Goal: Task Accomplishment & Management: Use online tool/utility

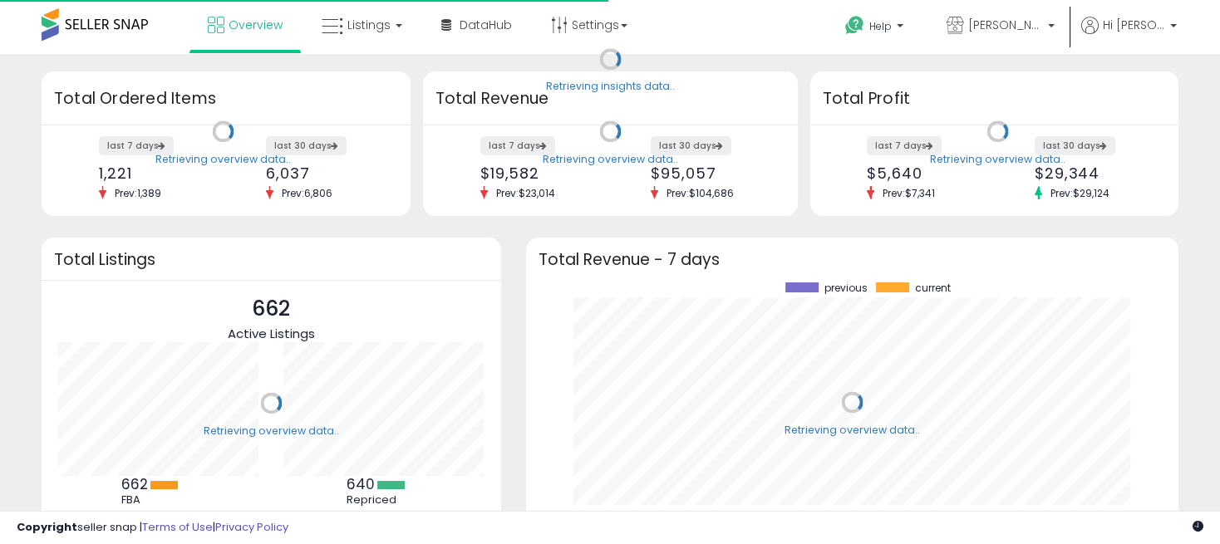
scroll to position [230, 619]
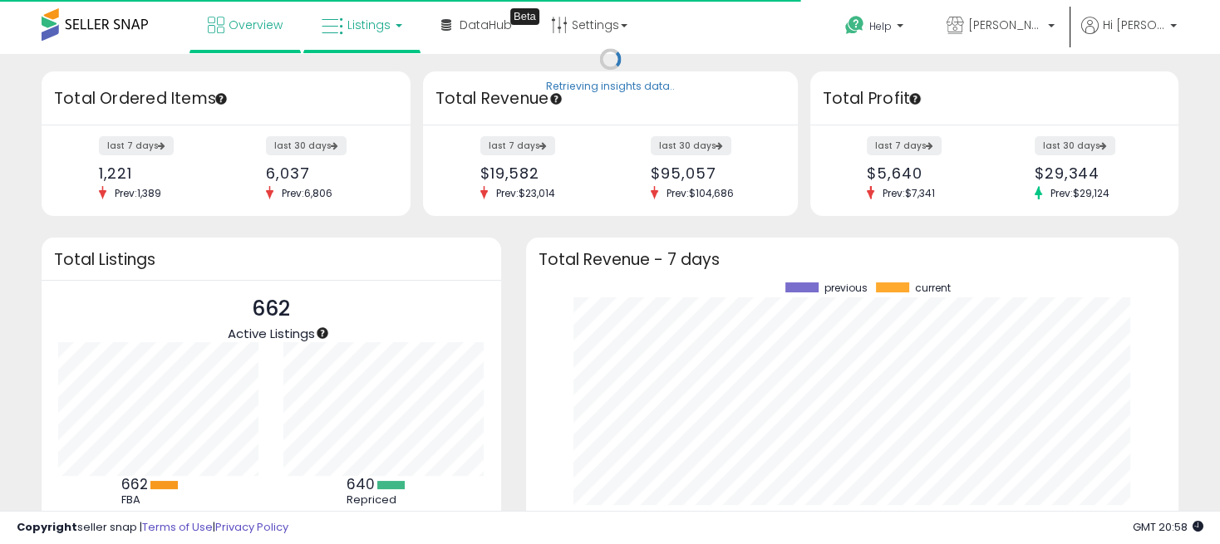
click at [383, 20] on span "Listings" at bounding box center [368, 25] width 43 height 17
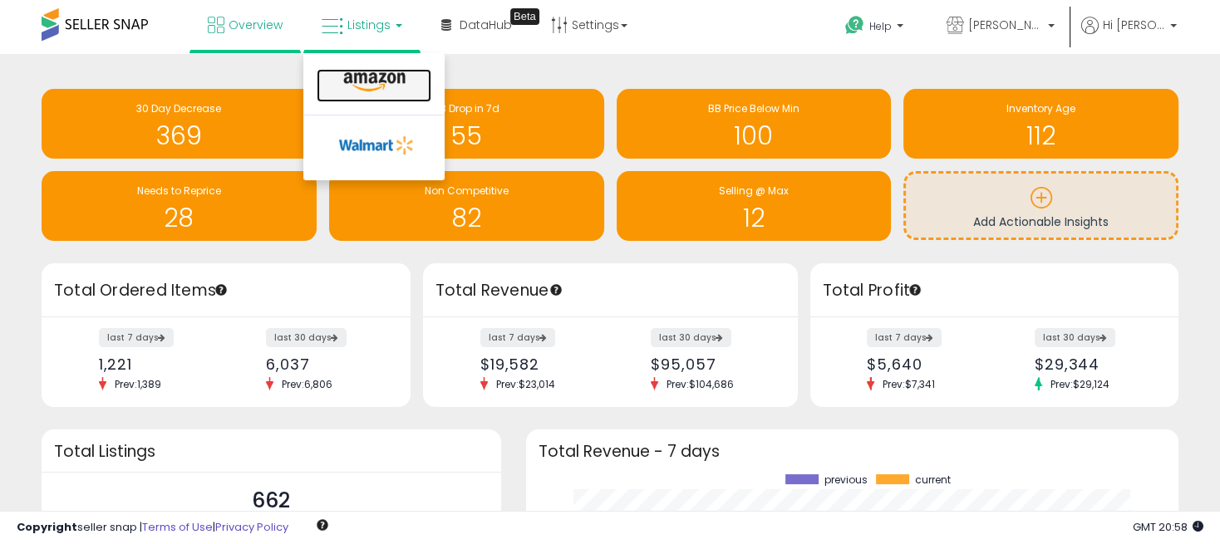
click at [367, 88] on icon at bounding box center [374, 82] width 72 height 22
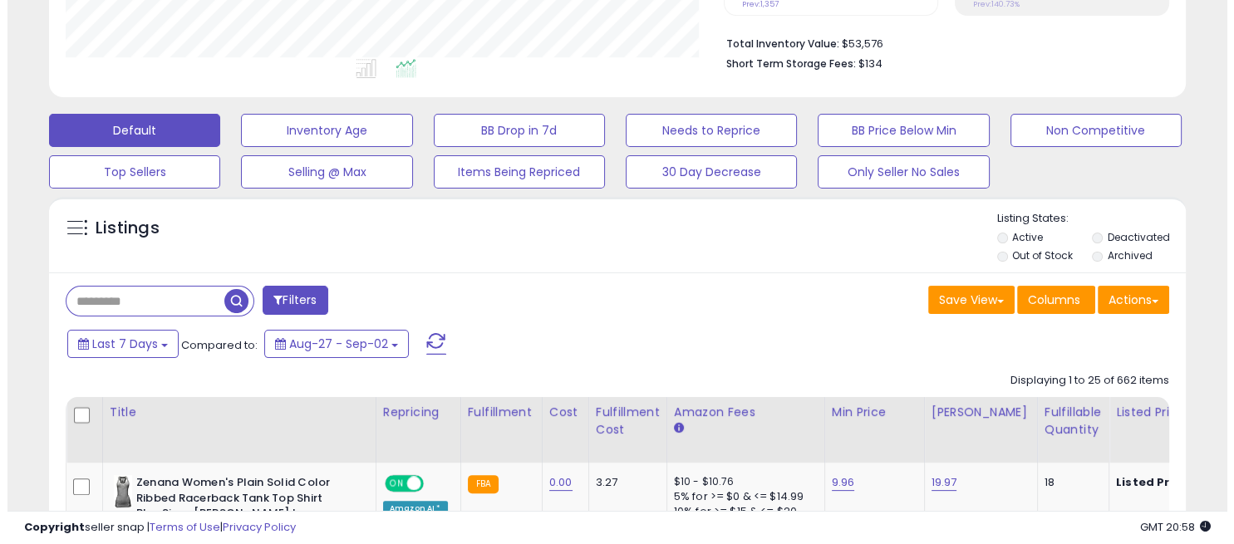
scroll to position [461, 0]
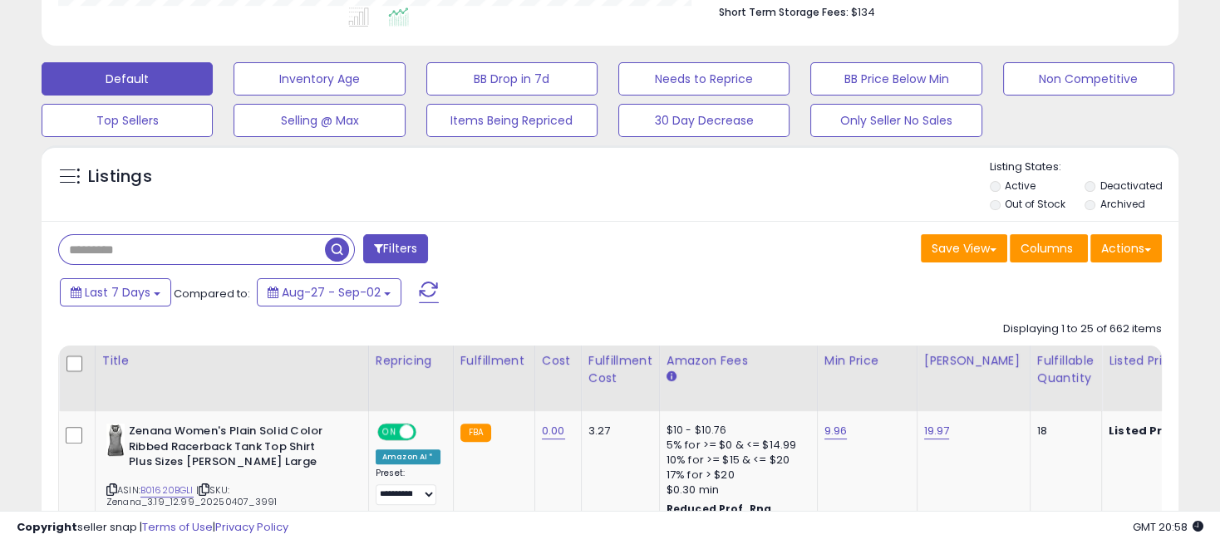
paste input "**********"
type input "**********"
click at [344, 249] on span "button" at bounding box center [337, 250] width 24 height 24
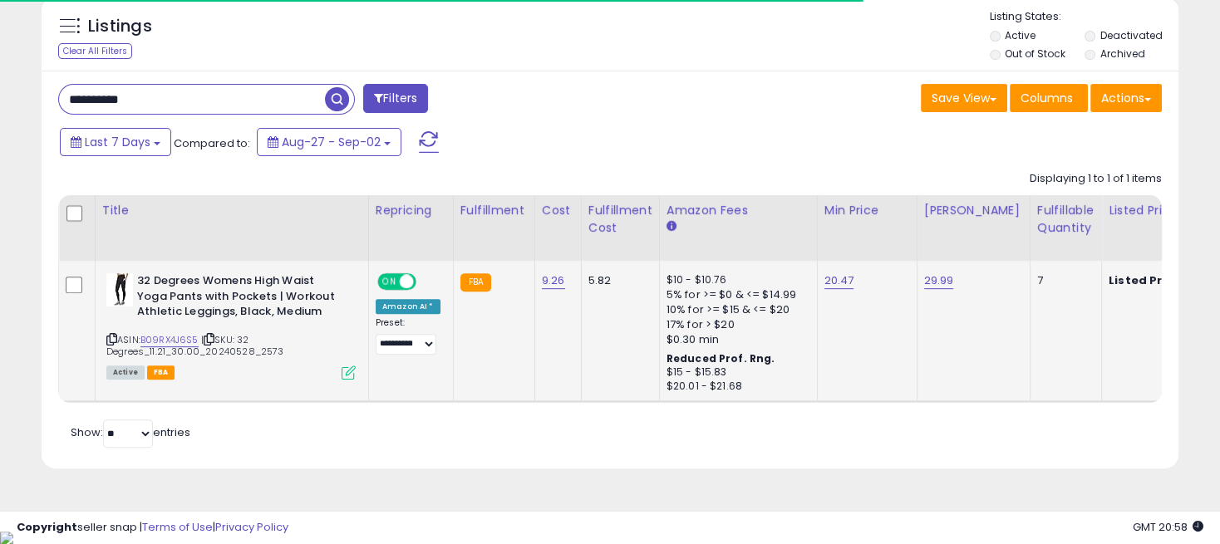
scroll to position [341, 658]
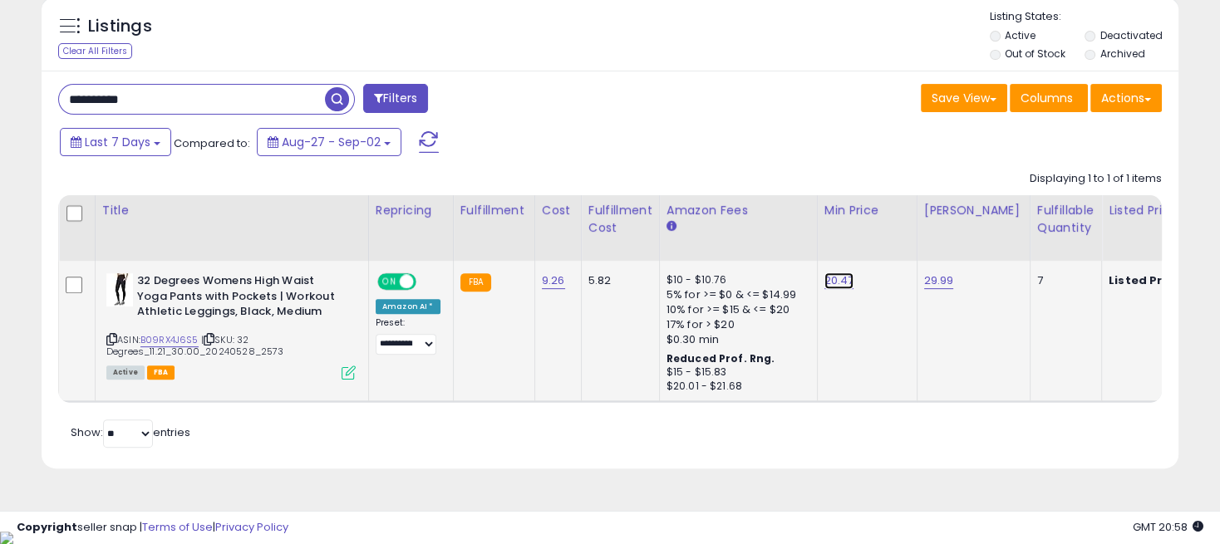
click at [827, 281] on link "20.47" at bounding box center [839, 281] width 30 height 17
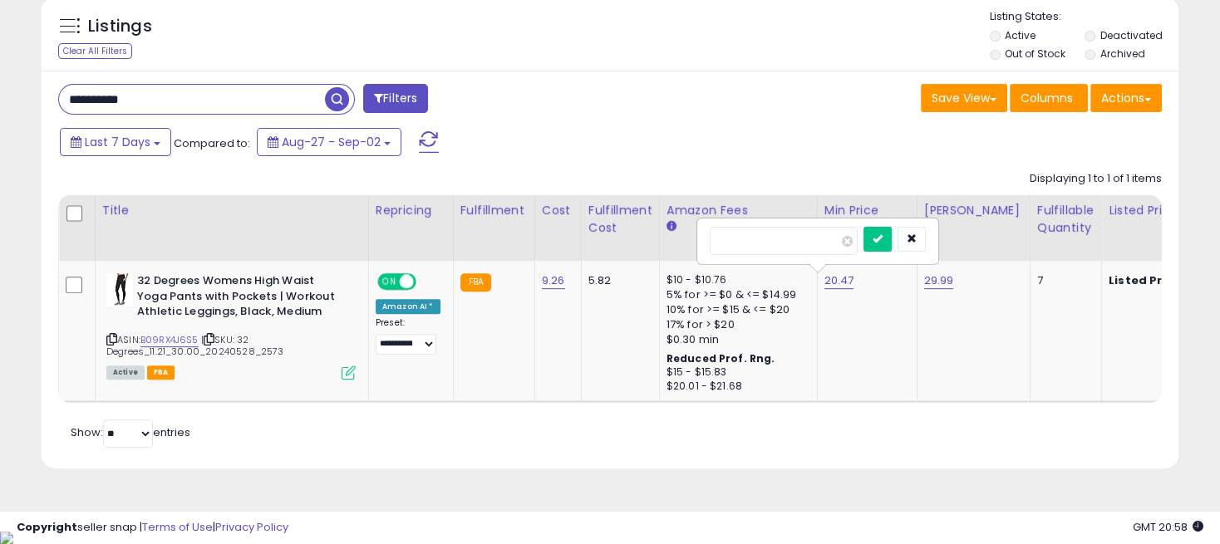
drag, startPoint x: 764, startPoint y: 141, endPoint x: 780, endPoint y: 144, distance: 16.0
click at [769, 141] on div "Last 7 Days Compared to: Aug-27 - Sep-02" at bounding box center [470, 144] width 828 height 37
